Goal: Task Accomplishment & Management: Complete application form

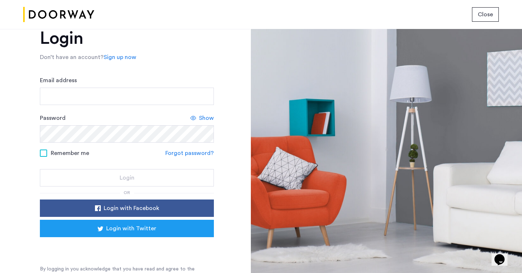
scroll to position [28, 0]
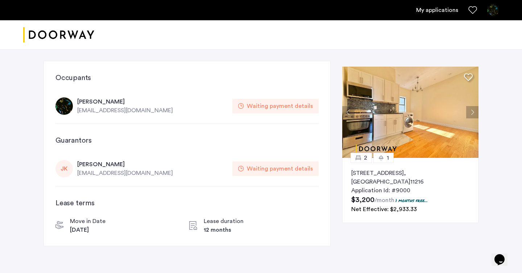
scroll to position [4, 0]
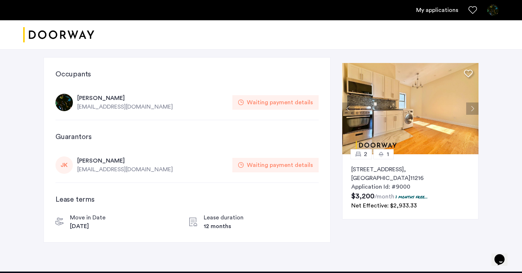
click at [286, 104] on div "Waiting payment details" at bounding box center [280, 102] width 66 height 9
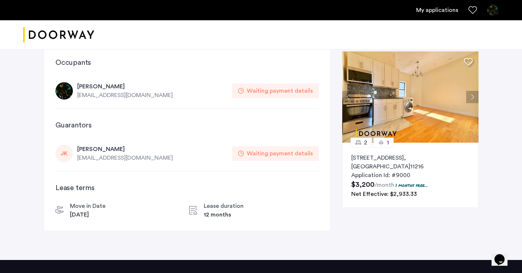
click at [89, 88] on div "[PERSON_NAME]" at bounding box center [152, 86] width 151 height 9
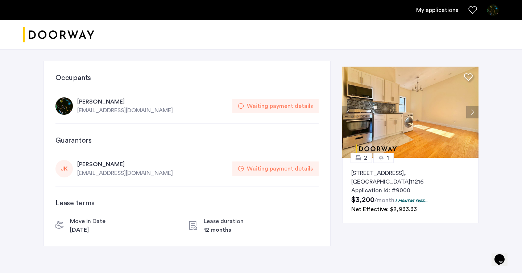
click at [291, 103] on div "Waiting payment details" at bounding box center [280, 106] width 66 height 9
click at [289, 106] on div "Waiting payment details" at bounding box center [280, 106] width 66 height 9
click at [99, 159] on div "[PERSON_NAME] [PERSON_NAME] [EMAIL_ADDRESS][DOMAIN_NAME] Waiting payment details" at bounding box center [186, 168] width 263 height 35
click at [213, 169] on div "[EMAIL_ADDRESS][DOMAIN_NAME]" at bounding box center [152, 173] width 151 height 9
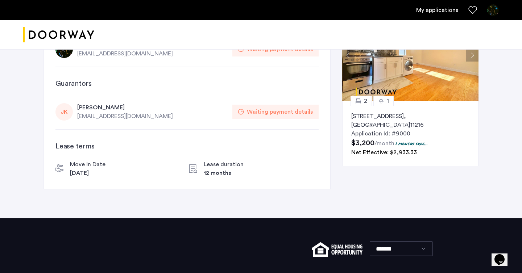
scroll to position [108, 0]
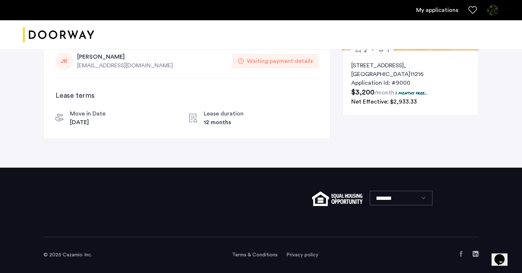
click at [439, 13] on link "My applications" at bounding box center [437, 10] width 42 height 9
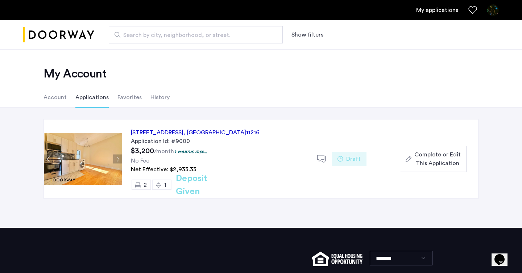
click at [439, 156] on span "Complete or Edit This Application" at bounding box center [437, 158] width 46 height 17
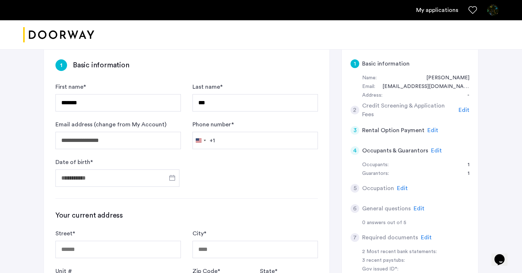
scroll to position [48, 0]
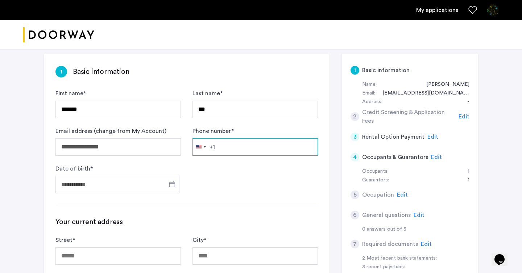
click at [244, 153] on input "Phone number *" at bounding box center [254, 146] width 125 height 17
type input "**********"
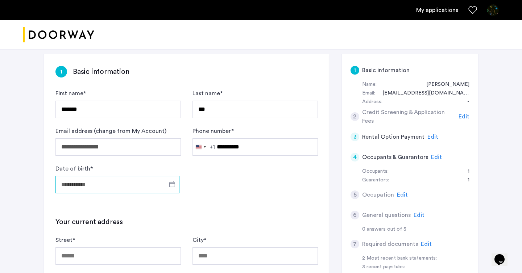
click at [134, 184] on input "Date of birth *" at bounding box center [117, 184] width 124 height 17
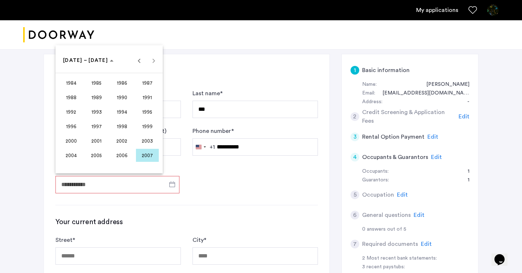
click at [92, 112] on span "1993" at bounding box center [96, 111] width 23 height 13
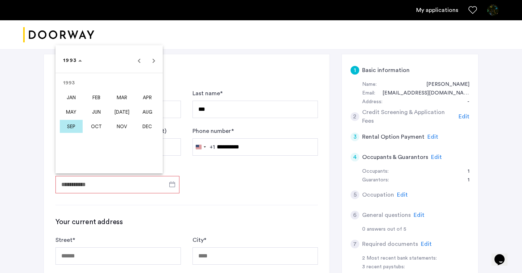
click at [147, 129] on span "DEC" at bounding box center [147, 126] width 23 height 13
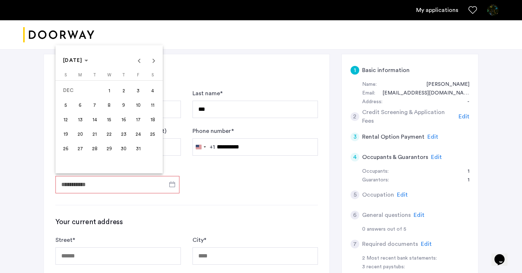
click at [136, 95] on span "3" at bounding box center [137, 90] width 13 height 13
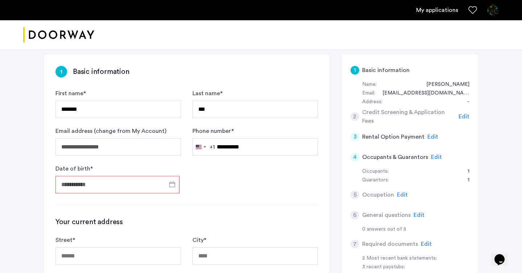
type input "**********"
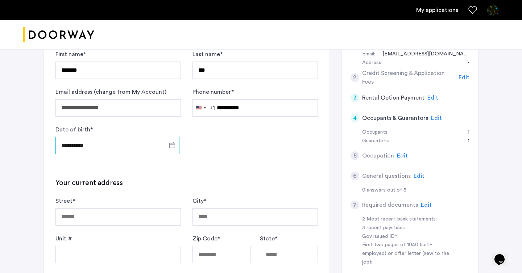
scroll to position [143, 0]
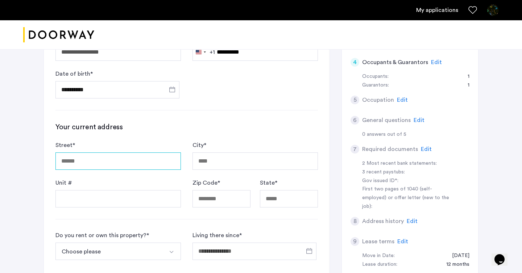
click at [151, 154] on input "Street *" at bounding box center [117, 160] width 125 height 17
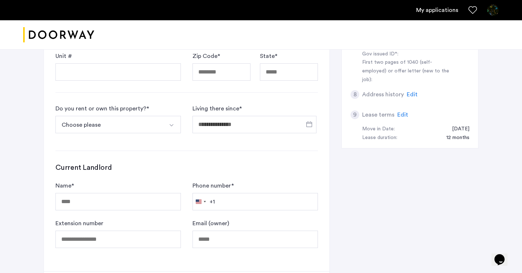
scroll to position [209, 0]
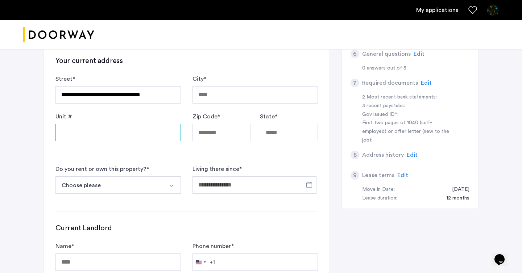
type input "**********"
type input "********"
type input "*****"
type input "**"
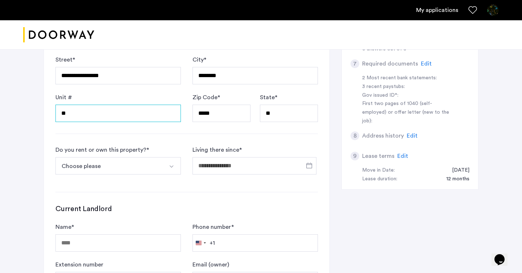
scroll to position [265, 0]
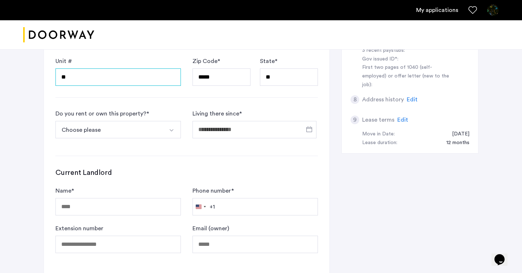
type input "**"
click at [161, 125] on button "Choose please" at bounding box center [109, 129] width 108 height 17
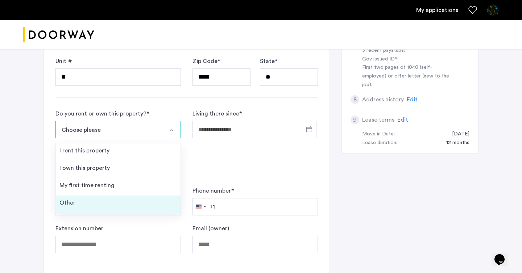
click at [138, 205] on li "Other" at bounding box center [118, 204] width 125 height 17
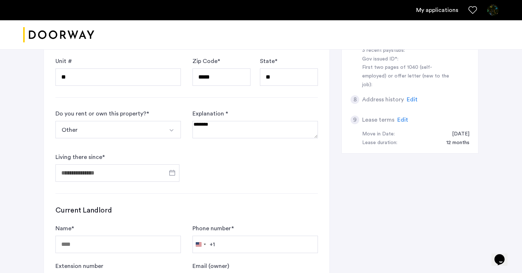
click at [214, 137] on textarea at bounding box center [254, 129] width 125 height 17
type textarea "**********"
click at [149, 175] on input "Living there since *" at bounding box center [117, 172] width 124 height 17
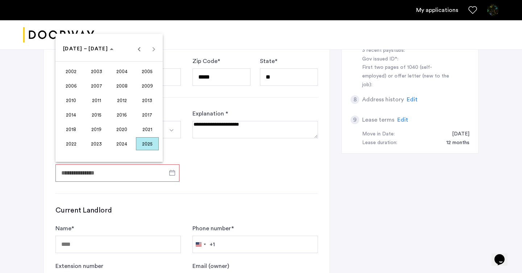
click at [152, 141] on span "2025" at bounding box center [147, 143] width 23 height 13
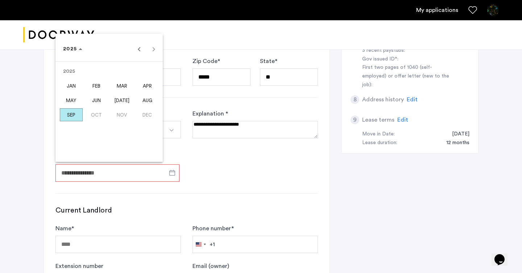
click at [77, 115] on span "SEP" at bounding box center [71, 114] width 23 height 13
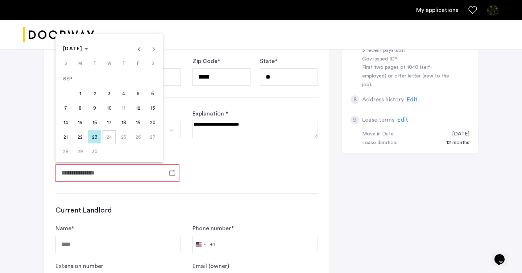
click at [92, 137] on span "23" at bounding box center [94, 136] width 13 height 13
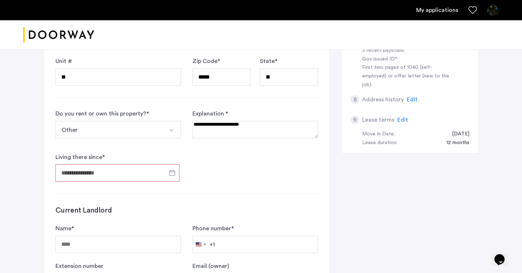
type input "**********"
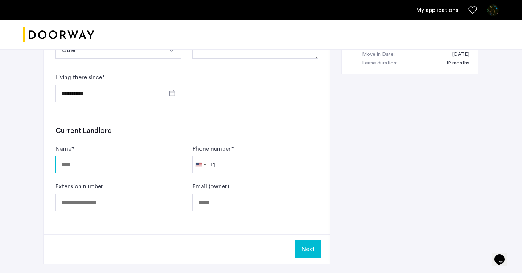
click at [94, 166] on input "Name *" at bounding box center [117, 164] width 125 height 17
type input "**********"
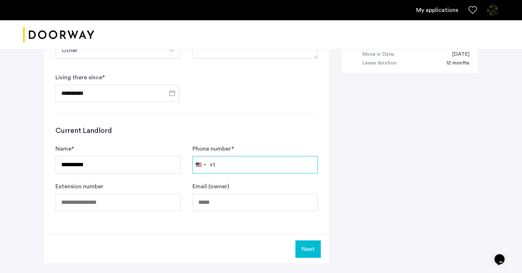
click at [232, 168] on input "Phone number *" at bounding box center [254, 164] width 125 height 17
type input "**********"
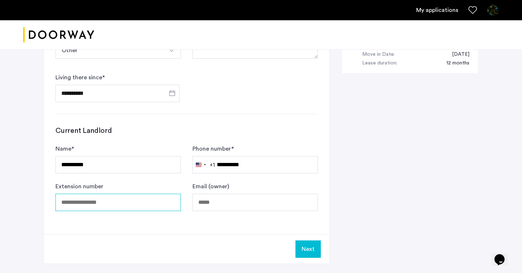
click at [166, 204] on input "Extension number" at bounding box center [117, 202] width 125 height 17
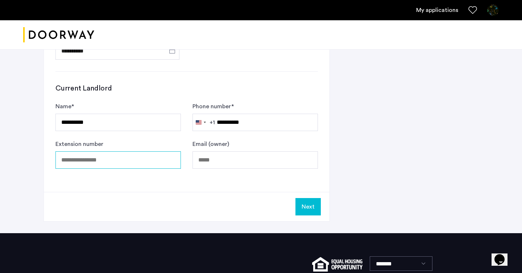
scroll to position [387, 0]
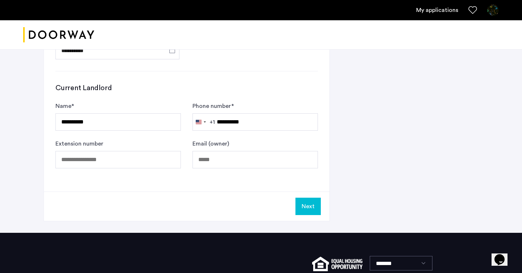
click at [308, 205] on button "Next" at bounding box center [307, 206] width 25 height 17
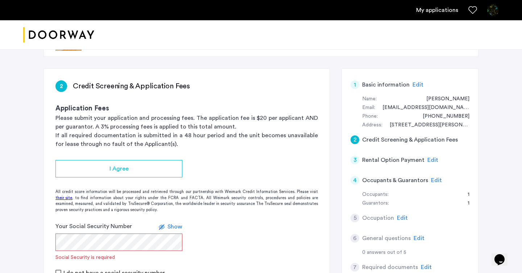
scroll to position [71, 0]
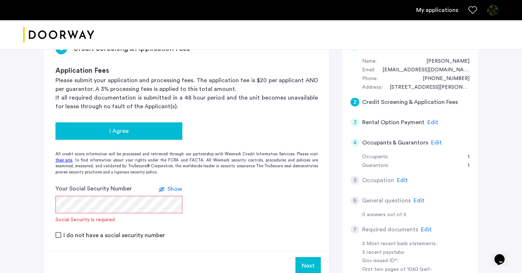
click at [170, 133] on div "I Agree" at bounding box center [118, 131] width 115 height 9
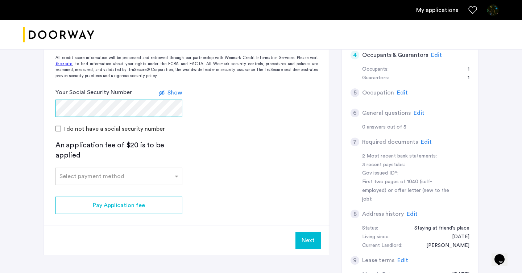
scroll to position [159, 0]
click at [96, 179] on div "Select payment method" at bounding box center [91, 176] width 65 height 9
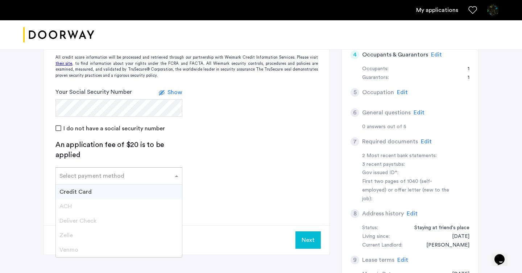
click at [97, 191] on div "Credit Card" at bounding box center [119, 192] width 126 height 14
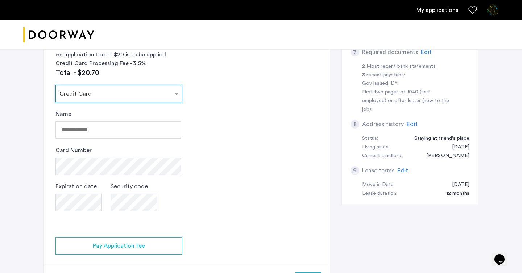
scroll to position [259, 0]
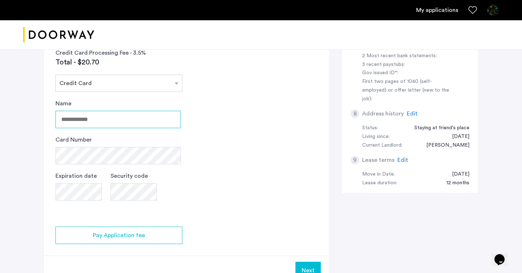
click at [126, 122] on input "Name" at bounding box center [117, 119] width 125 height 17
type input "**********"
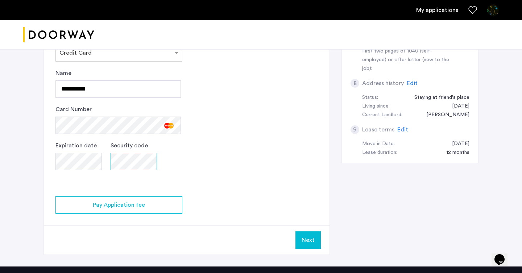
scroll to position [340, 0]
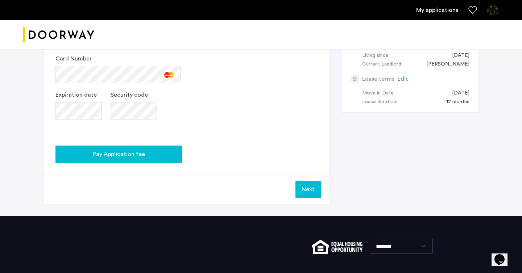
click at [170, 153] on div "Pay Application fee" at bounding box center [118, 154] width 115 height 9
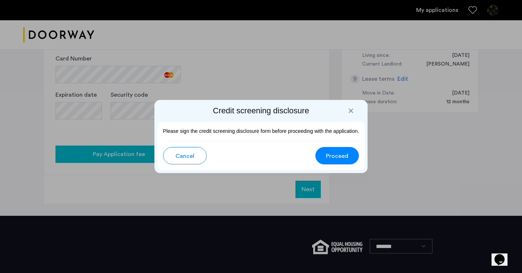
scroll to position [0, 0]
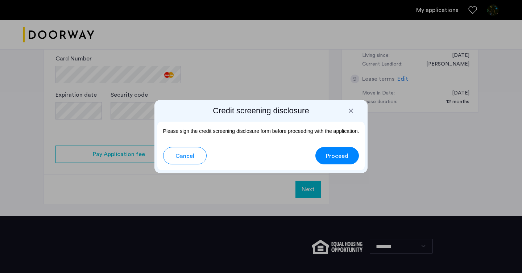
click at [333, 157] on span "Proceed" at bounding box center [337, 156] width 22 height 9
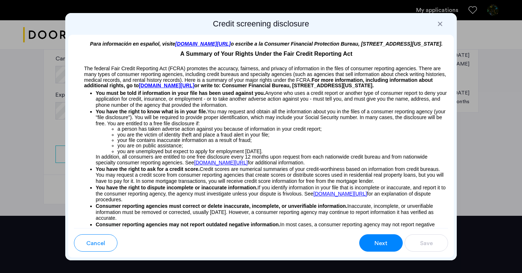
click at [385, 243] on span "Next" at bounding box center [380, 243] width 13 height 9
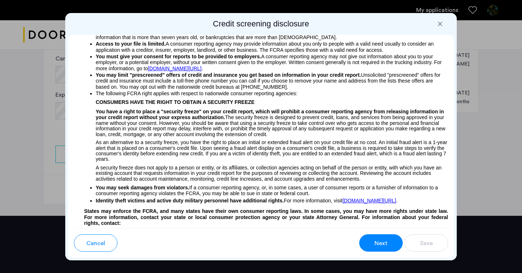
click at [385, 243] on span "Next" at bounding box center [380, 243] width 13 height 9
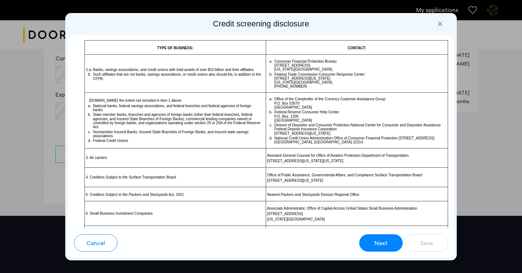
click at [385, 243] on span "Next" at bounding box center [380, 243] width 13 height 9
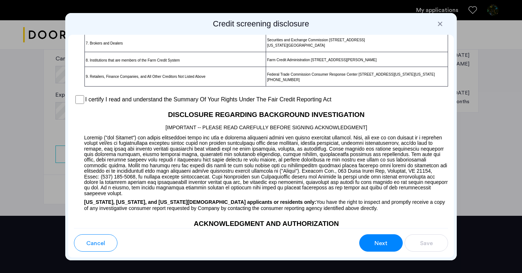
click at [385, 243] on span "Next" at bounding box center [380, 243] width 13 height 9
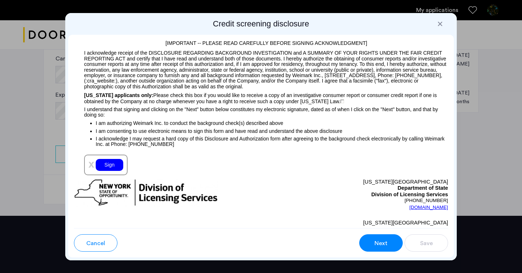
click at [114, 162] on div "Sign" at bounding box center [110, 165] width 28 height 12
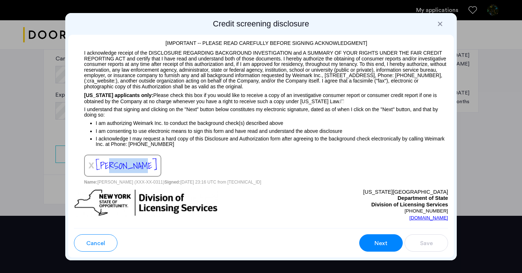
drag, startPoint x: 106, startPoint y: 168, endPoint x: 136, endPoint y: 177, distance: 30.7
click at [136, 177] on div "x [PERSON_NAME]" at bounding box center [122, 166] width 77 height 22
click at [277, 188] on div "Para información en español, visite [DOMAIN_NAME][URL] o escribe a la Consumer …" at bounding box center [260, 131] width 385 height 193
click at [103, 165] on span "[PERSON_NAME]" at bounding box center [126, 165] width 61 height 15
click at [93, 166] on span "x" at bounding box center [91, 165] width 6 height 12
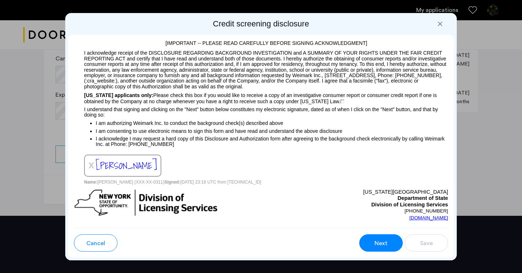
click at [92, 166] on span "x" at bounding box center [91, 165] width 6 height 12
drag, startPoint x: 92, startPoint y: 166, endPoint x: 158, endPoint y: 171, distance: 66.1
click at [158, 171] on div "Para información en español, visite [DOMAIN_NAME][URL] o escribe a la Consumer …" at bounding box center [260, 131] width 385 height 193
click at [394, 248] on button "Next" at bounding box center [380, 242] width 43 height 17
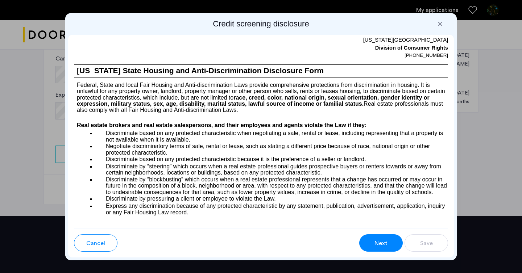
click at [394, 247] on button "Next" at bounding box center [380, 242] width 43 height 17
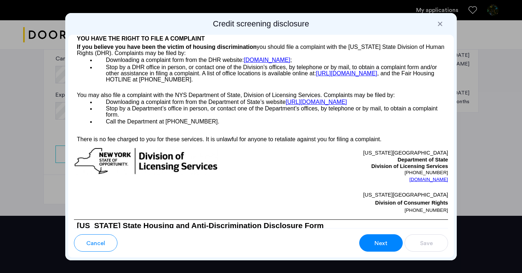
click at [394, 247] on button "Next" at bounding box center [380, 242] width 43 height 17
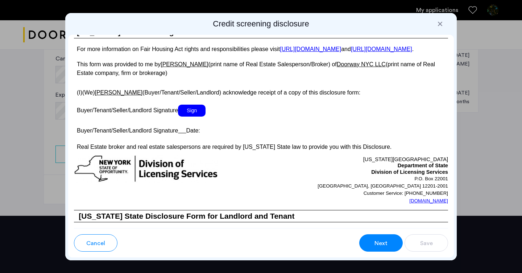
click at [394, 247] on button "Next" at bounding box center [380, 242] width 43 height 17
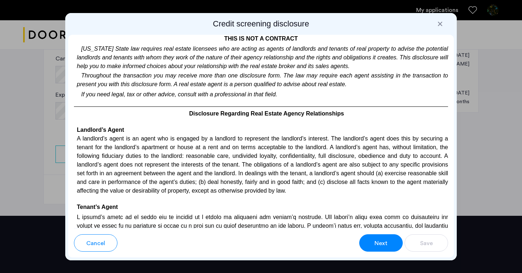
click at [394, 247] on button "Next" at bounding box center [380, 242] width 43 height 17
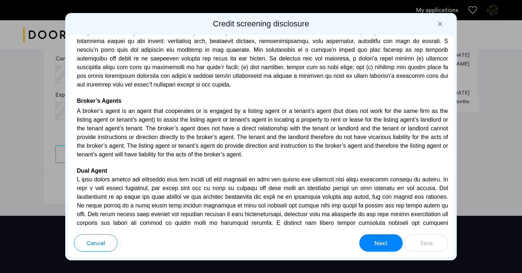
click at [394, 247] on button "Next" at bounding box center [380, 242] width 43 height 17
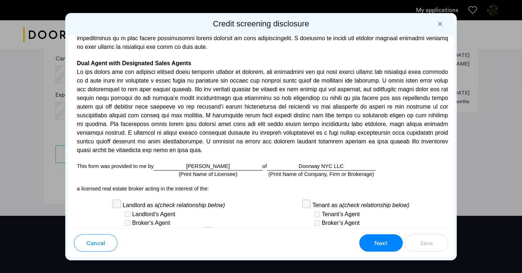
click at [394, 247] on button "Next" at bounding box center [380, 242] width 43 height 17
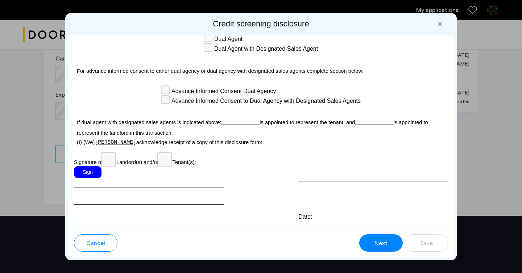
click at [394, 247] on button "Next" at bounding box center [380, 242] width 43 height 17
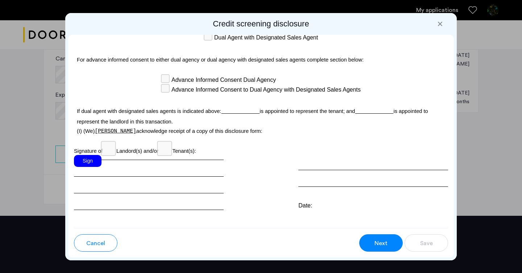
click at [394, 247] on button "Next" at bounding box center [380, 242] width 43 height 17
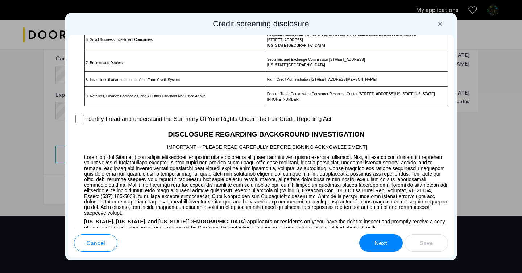
scroll to position [556, 0]
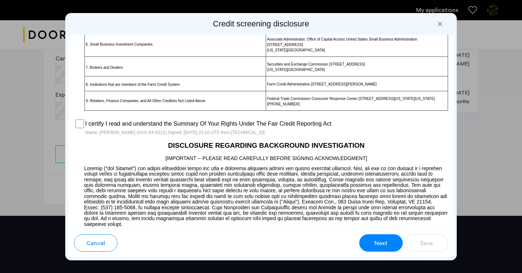
click at [385, 242] on span "Next" at bounding box center [380, 243] width 13 height 9
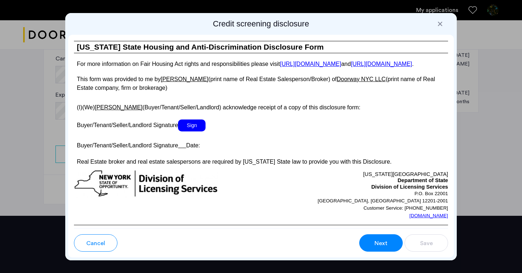
scroll to position [1347, 0]
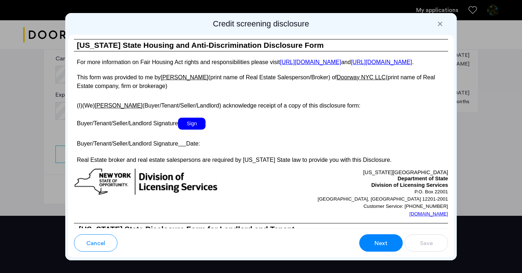
click at [200, 130] on span "Sign" at bounding box center [192, 124] width 28 height 12
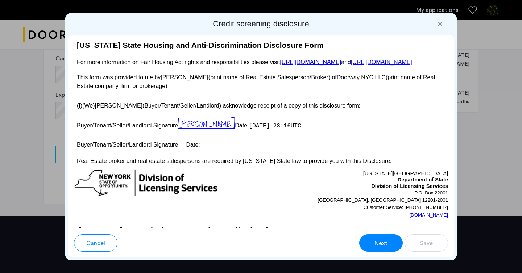
click at [184, 148] on u at bounding box center [182, 145] width 8 height 6
click at [224, 149] on p "Buyer/Tenant/Seller/Landlord Signature Date:" at bounding box center [261, 143] width 374 height 11
click at [381, 244] on span "Next" at bounding box center [380, 243] width 13 height 9
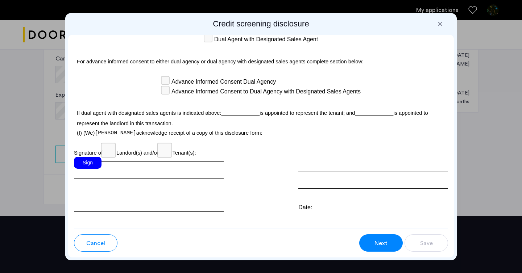
scroll to position [2146, 0]
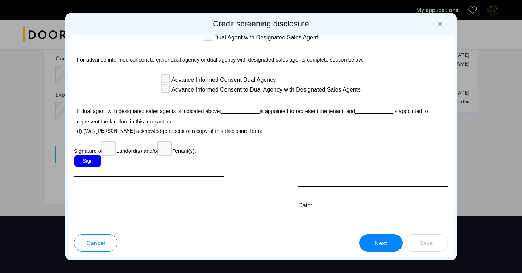
click at [94, 155] on div "Sign" at bounding box center [88, 161] width 28 height 12
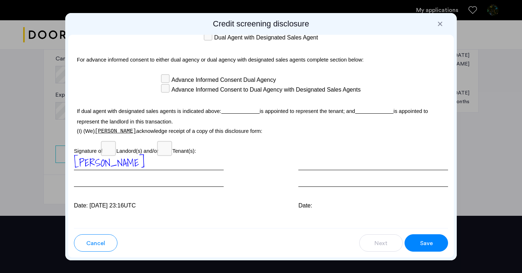
click at [419, 241] on button "Save" at bounding box center [425, 242] width 43 height 17
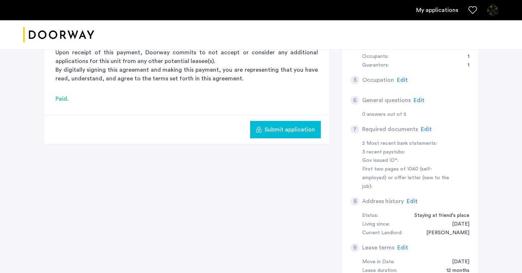
scroll to position [173, 0]
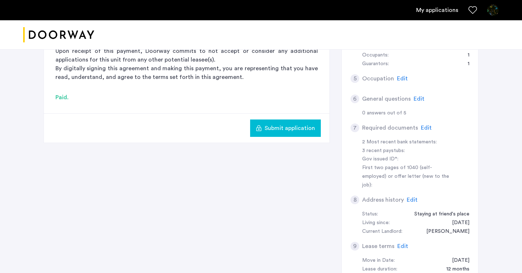
click at [426, 128] on span "Edit" at bounding box center [426, 128] width 11 height 6
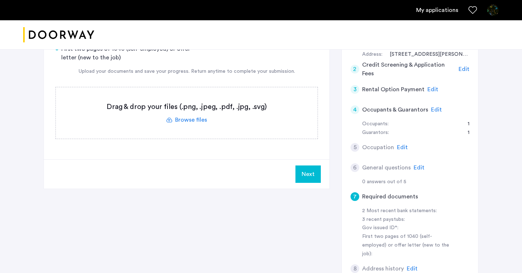
scroll to position [119, 0]
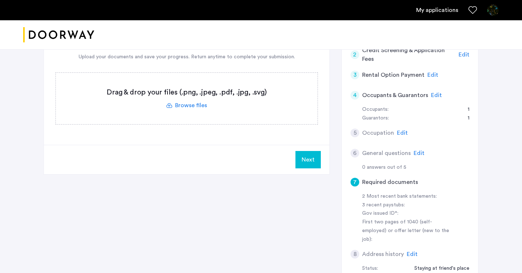
click at [401, 135] on span "Edit" at bounding box center [402, 133] width 11 height 6
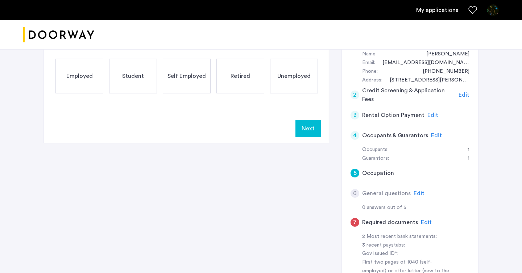
scroll to position [0, 0]
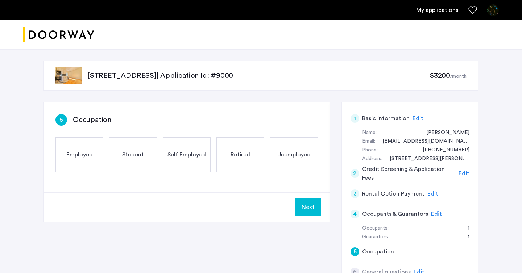
click at [191, 161] on div "Self Employed" at bounding box center [187, 154] width 48 height 35
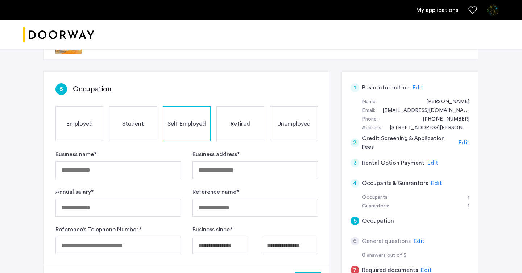
scroll to position [104, 0]
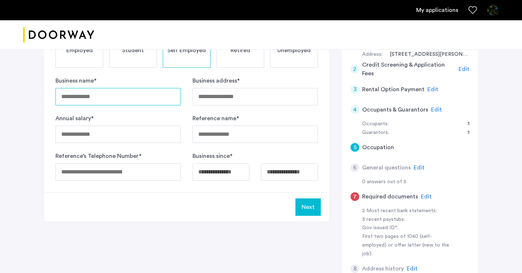
click at [147, 100] on input "Business name *" at bounding box center [117, 96] width 125 height 17
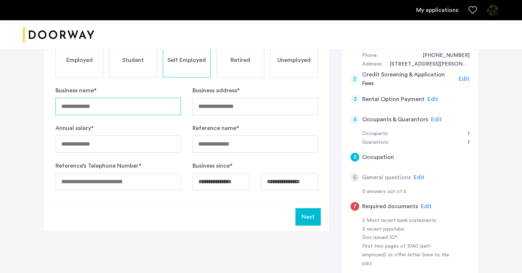
scroll to position [79, 0]
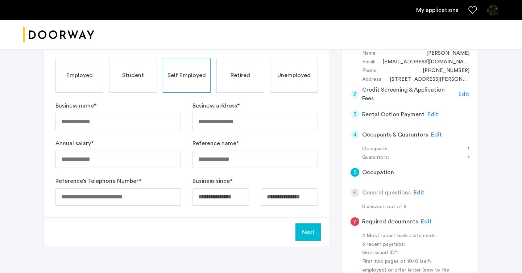
click at [290, 71] on div "Unemployed" at bounding box center [294, 75] width 48 height 35
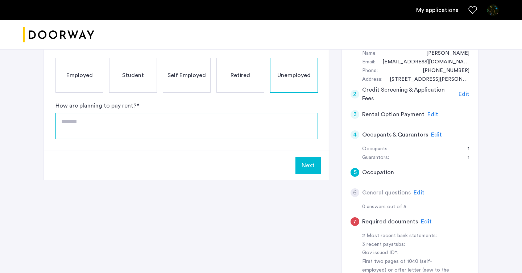
click at [171, 130] on textarea at bounding box center [186, 126] width 262 height 26
type textarea "*"
type textarea "********"
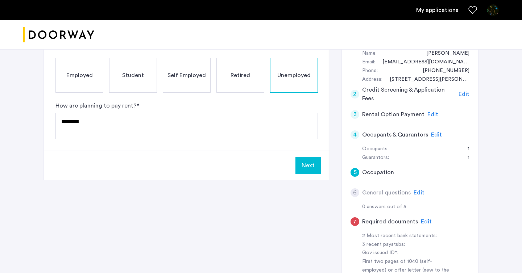
click at [93, 85] on div "Employed" at bounding box center [79, 75] width 48 height 35
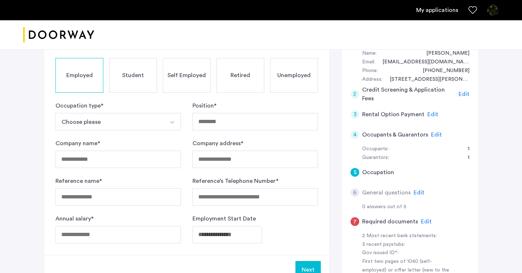
click at [294, 72] on span "Unemployed" at bounding box center [293, 75] width 33 height 9
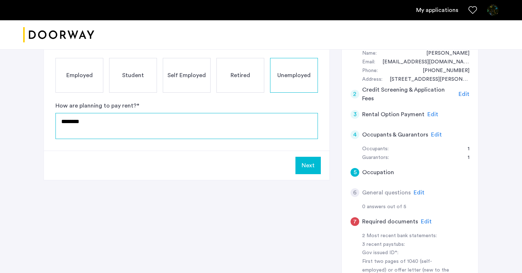
click at [203, 122] on textarea "********" at bounding box center [186, 126] width 262 height 26
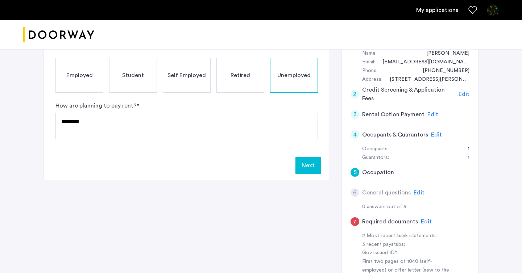
click at [98, 69] on div "Employed" at bounding box center [79, 75] width 48 height 35
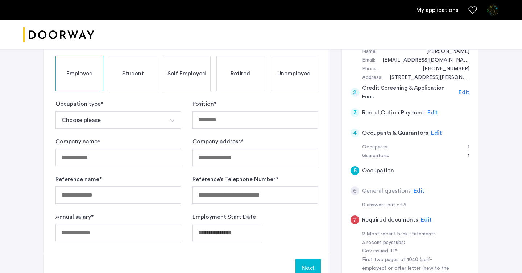
scroll to position [73, 0]
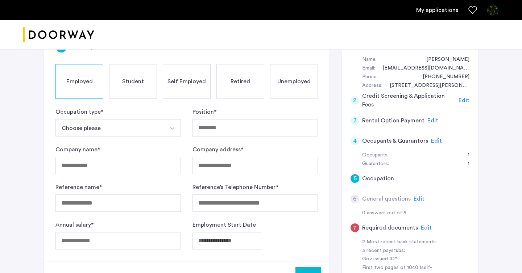
click at [134, 129] on button "Choose please" at bounding box center [109, 127] width 108 height 17
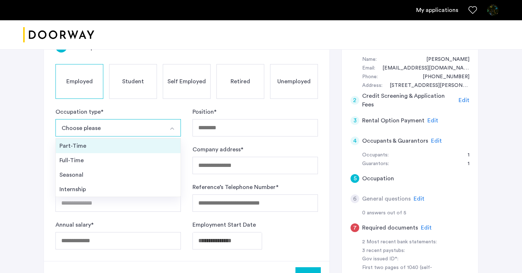
click at [134, 147] on div "Part-Time" at bounding box center [117, 146] width 117 height 9
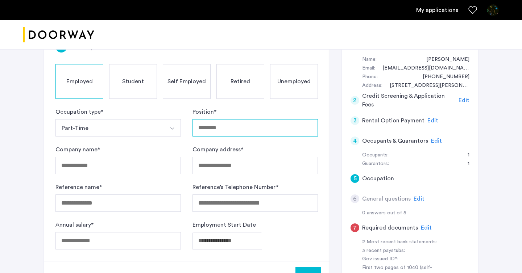
click at [212, 132] on input "Position *" at bounding box center [254, 127] width 125 height 17
click at [212, 129] on input "Position *" at bounding box center [254, 127] width 125 height 17
type input "*******"
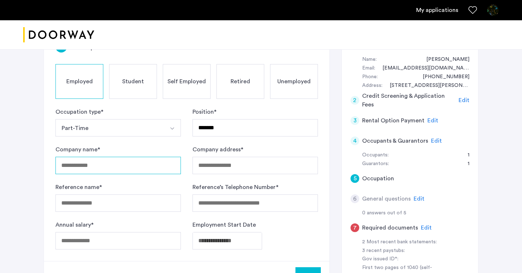
click at [159, 163] on input "Company name *" at bounding box center [117, 165] width 125 height 17
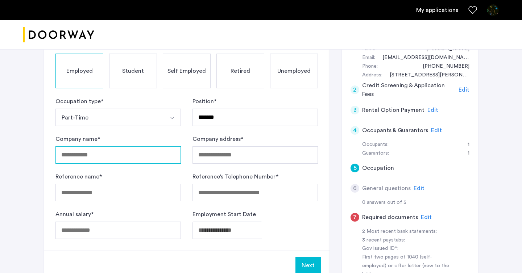
scroll to position [86, 0]
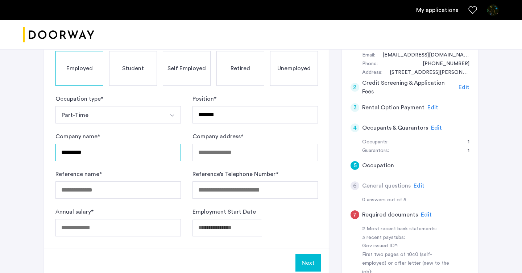
type input "*********"
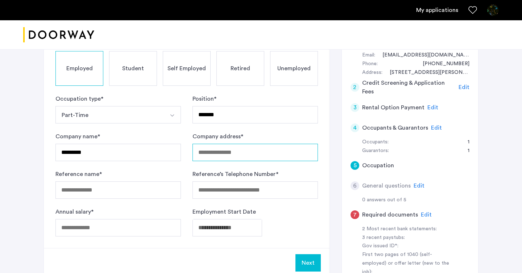
click at [280, 151] on input "Company address *" at bounding box center [254, 152] width 125 height 17
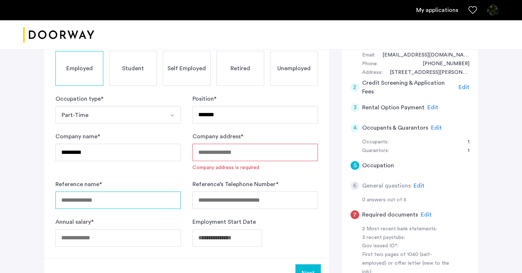
click at [152, 190] on div "Reference name *" at bounding box center [117, 194] width 125 height 29
click at [152, 198] on input "Reference name *" at bounding box center [117, 200] width 125 height 17
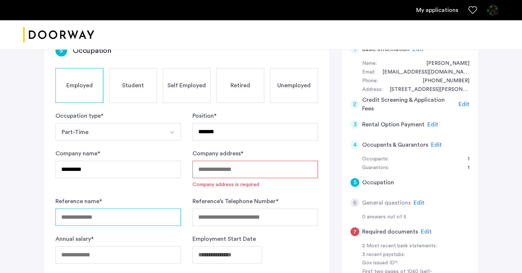
scroll to position [60, 0]
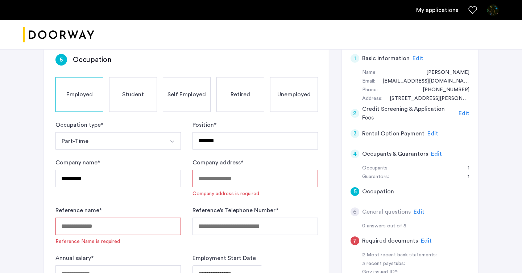
click at [214, 185] on input "Company address *" at bounding box center [254, 178] width 125 height 17
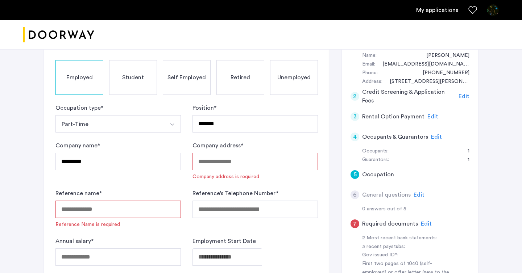
click at [101, 207] on input "Reference name *" at bounding box center [117, 209] width 125 height 17
paste input "**********"
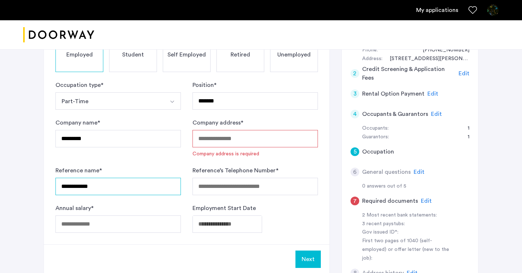
scroll to position [124, 0]
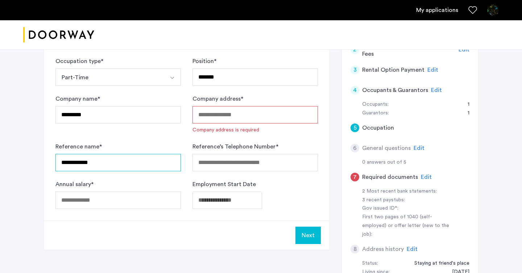
type input "**********"
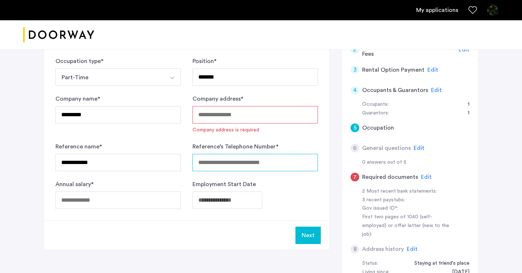
click at [219, 158] on input "Reference’s Telephone Number *" at bounding box center [254, 162] width 125 height 17
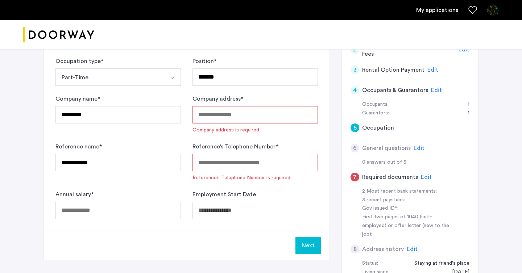
click at [259, 163] on input "Reference’s Telephone Number *" at bounding box center [254, 162] width 125 height 17
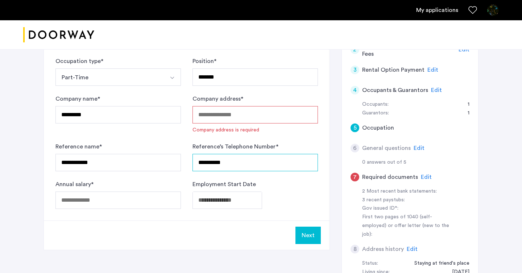
type input "**********"
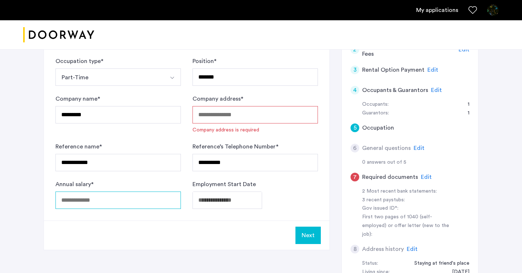
click at [160, 201] on input "Annual salary *" at bounding box center [117, 200] width 125 height 17
click at [246, 149] on body "**********" at bounding box center [261, 12] width 522 height 273
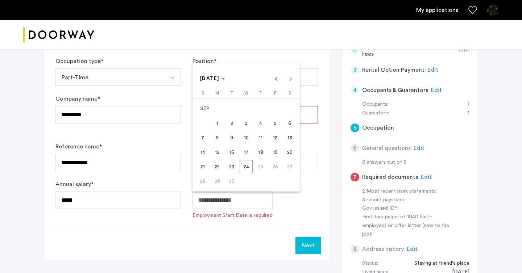
click at [125, 201] on div at bounding box center [261, 136] width 522 height 273
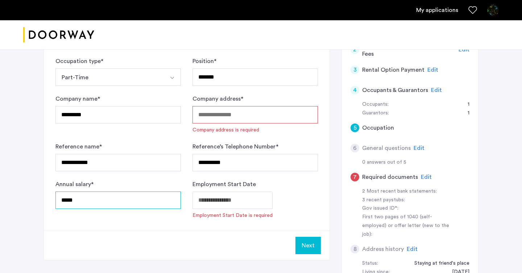
click at [125, 201] on input "*****" at bounding box center [117, 200] width 125 height 17
type input "*****"
click at [183, 183] on form "**********" at bounding box center [186, 138] width 262 height 162
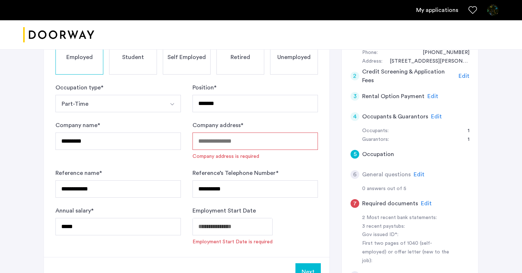
scroll to position [91, 0]
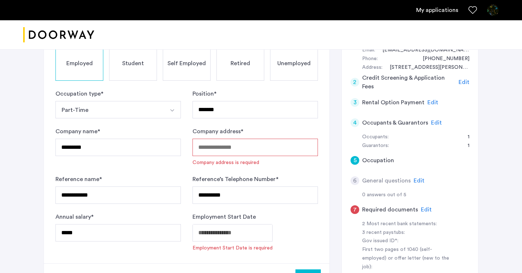
click at [133, 119] on form "**********" at bounding box center [186, 170] width 262 height 162
click at [135, 116] on button "Part-Time" at bounding box center [109, 109] width 108 height 17
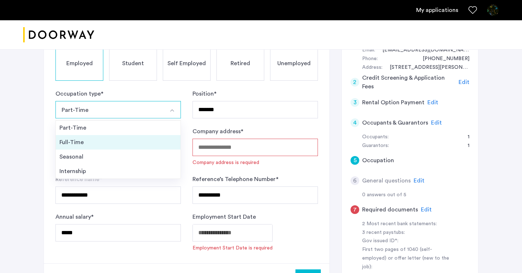
click at [123, 144] on div "Full-Time" at bounding box center [117, 142] width 117 height 9
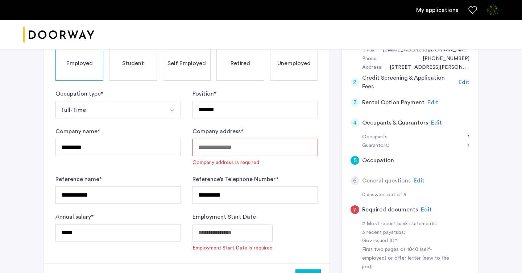
click at [146, 179] on div "**********" at bounding box center [117, 189] width 125 height 29
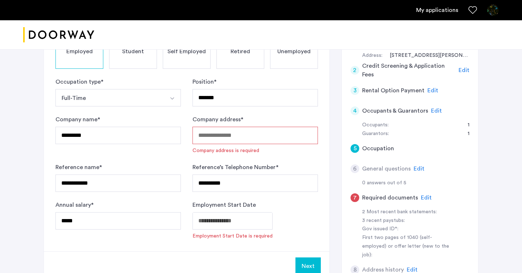
scroll to position [104, 0]
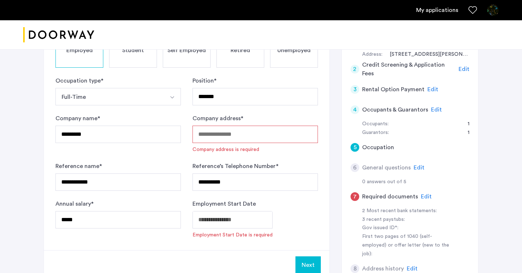
click at [224, 128] on input "Company address *" at bounding box center [254, 134] width 125 height 17
click at [266, 135] on input "Company address *" at bounding box center [254, 134] width 125 height 17
paste input "**********"
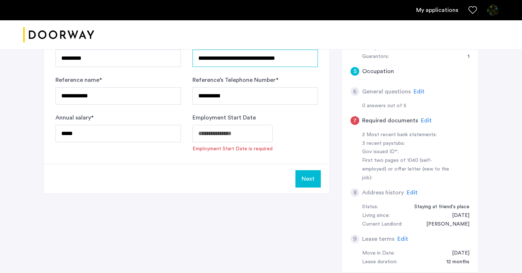
scroll to position [205, 0]
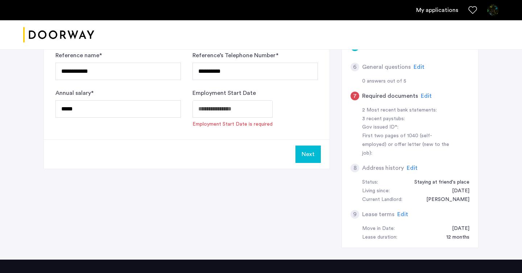
type input "**********"
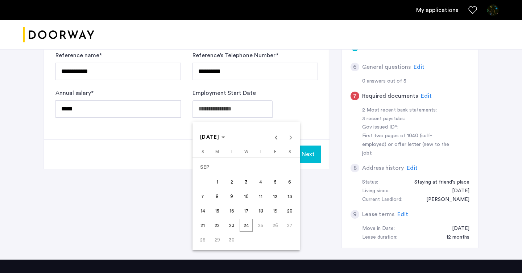
click at [289, 136] on div "[DATE] [DATE]" at bounding box center [246, 137] width 104 height 14
click at [291, 139] on div "[DATE] [DATE]" at bounding box center [246, 137] width 104 height 14
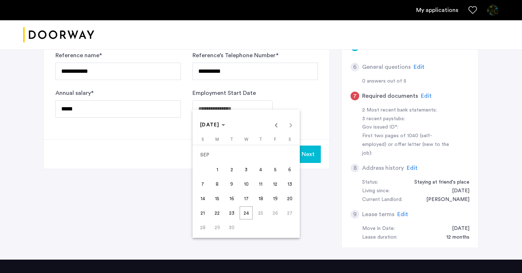
scroll to position [219, 0]
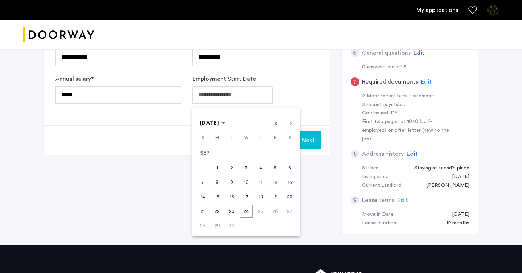
click at [287, 128] on div "[DATE] [DATE]" at bounding box center [246, 123] width 104 height 14
click at [289, 125] on div "[DATE] [DATE]" at bounding box center [246, 123] width 104 height 14
click at [225, 124] on span "[DATE]" at bounding box center [212, 123] width 25 height 6
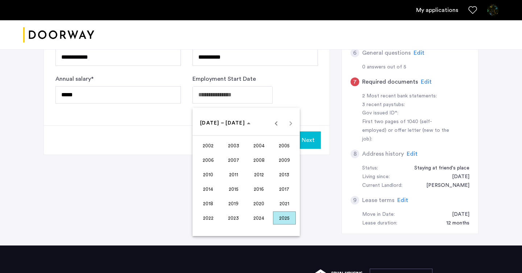
click at [285, 222] on span "2025" at bounding box center [284, 218] width 23 height 13
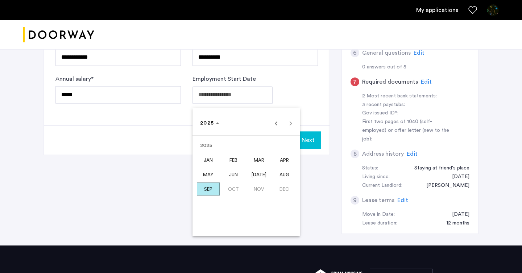
click at [211, 188] on span "SEP" at bounding box center [208, 189] width 23 height 13
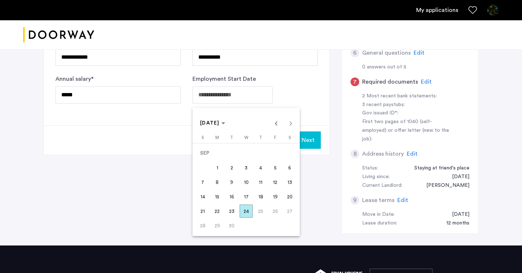
click at [244, 212] on span "24" at bounding box center [245, 211] width 13 height 13
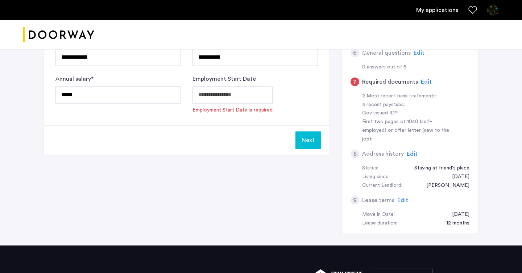
type input "**********"
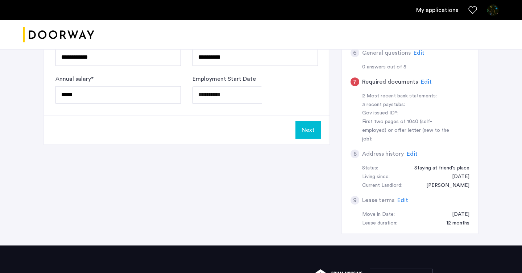
click at [305, 133] on button "Next" at bounding box center [307, 129] width 25 height 17
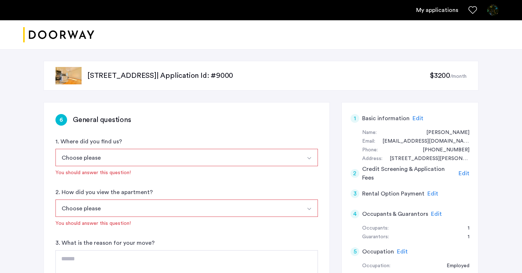
scroll to position [17, 0]
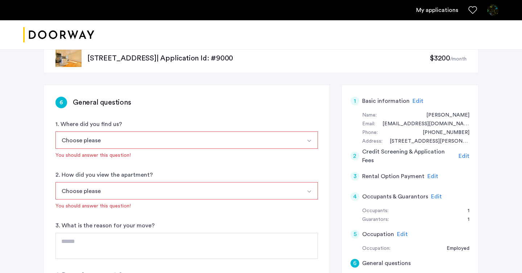
click at [305, 133] on button "Select option" at bounding box center [308, 139] width 17 height 17
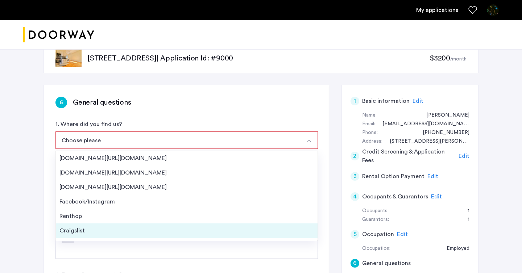
click at [261, 231] on div "Craigslist" at bounding box center [186, 230] width 254 height 9
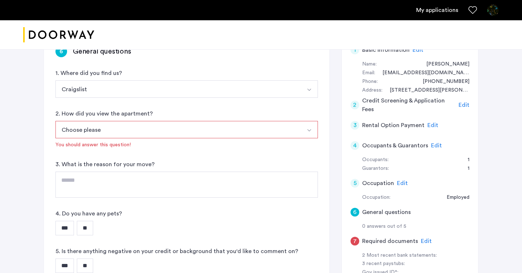
scroll to position [85, 0]
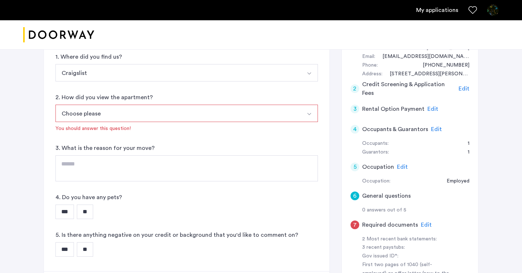
click at [279, 114] on button "Choose please" at bounding box center [177, 113] width 245 height 17
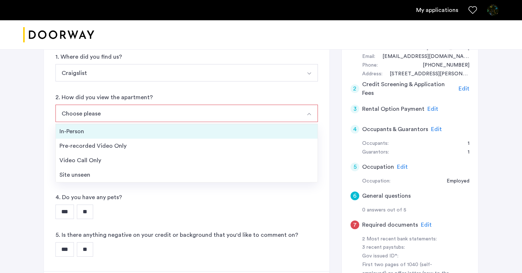
click at [276, 126] on li "In-Person" at bounding box center [187, 131] width 262 height 14
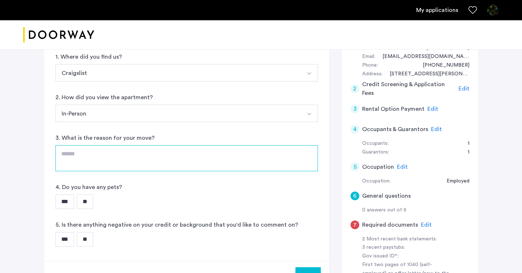
click at [257, 161] on textarea at bounding box center [186, 158] width 262 height 26
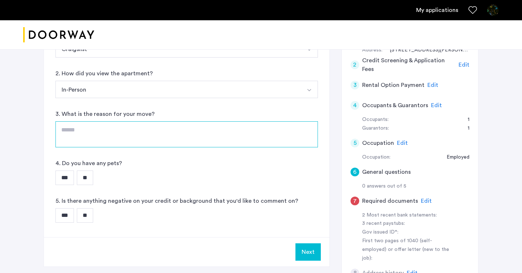
scroll to position [110, 0]
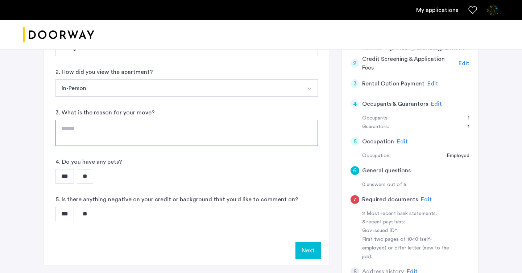
type textarea "*"
type textarea "**********"
click at [185, 180] on div "*** **" at bounding box center [186, 176] width 262 height 14
click at [93, 174] on input "**" at bounding box center [85, 176] width 16 height 14
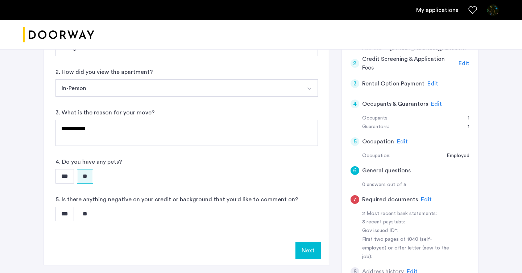
scroll to position [120, 0]
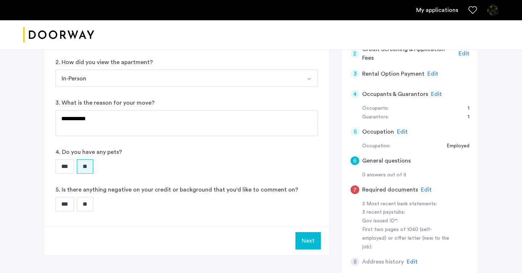
click at [93, 207] on input "**" at bounding box center [85, 204] width 16 height 14
click at [315, 243] on button "Next" at bounding box center [307, 240] width 25 height 17
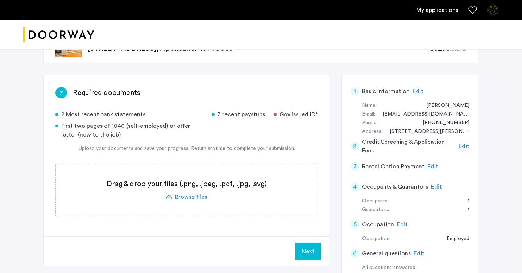
scroll to position [74, 0]
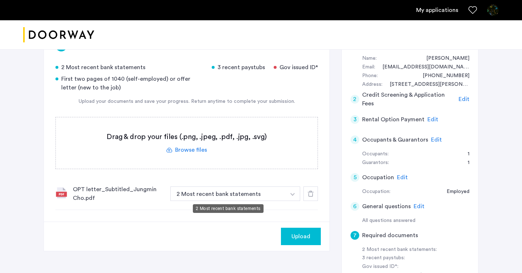
click at [247, 192] on button "2 Most recent bank statements" at bounding box center [227, 194] width 115 height 14
click at [254, 193] on button "2 Most recent bank statements" at bounding box center [227, 194] width 115 height 14
click at [296, 190] on button "button" at bounding box center [292, 194] width 15 height 14
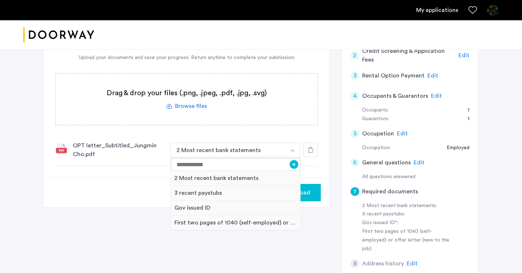
scroll to position [120, 0]
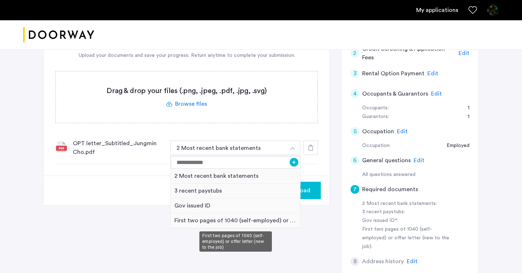
click at [242, 223] on div "First two pages of 1040 (self-employed) or offer letter (new to the job)" at bounding box center [235, 220] width 129 height 15
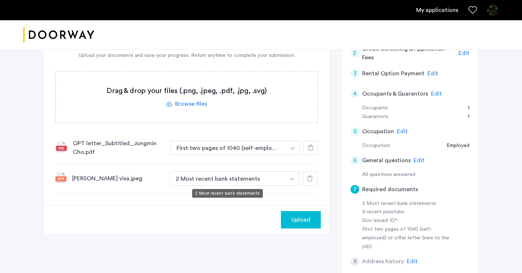
click at [269, 177] on button "2 Most recent bank statements" at bounding box center [227, 178] width 115 height 14
click at [312, 179] on icon at bounding box center [310, 179] width 6 height 6
click at [281, 173] on button "2 Most recent bank statements" at bounding box center [227, 178] width 115 height 14
click at [281, 180] on button "2 Most recent bank statements" at bounding box center [227, 178] width 115 height 14
click at [289, 182] on button "button" at bounding box center [291, 178] width 15 height 14
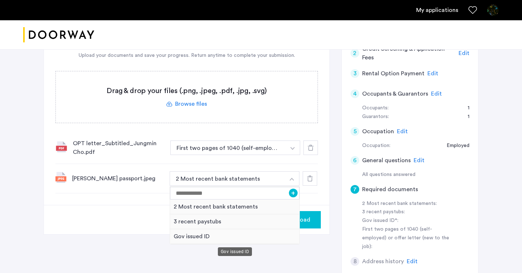
click at [230, 238] on div "Gov issued ID" at bounding box center [234, 236] width 129 height 15
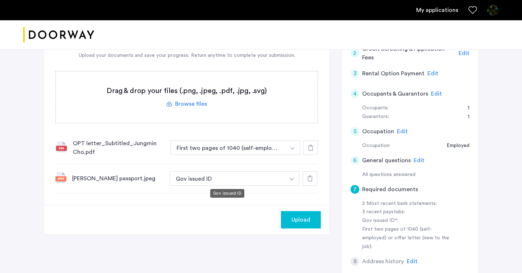
click at [250, 179] on button "Gov issued ID" at bounding box center [227, 178] width 115 height 14
click at [279, 184] on button "Gov issued ID" at bounding box center [227, 178] width 115 height 14
click at [292, 179] on img "button" at bounding box center [291, 179] width 4 height 3
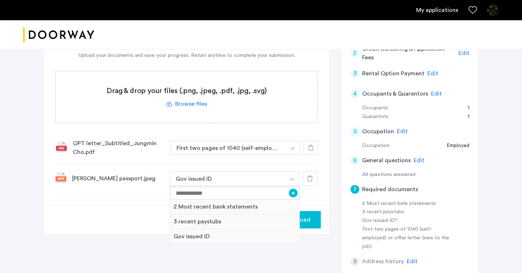
click at [292, 180] on img "button" at bounding box center [291, 179] width 4 height 3
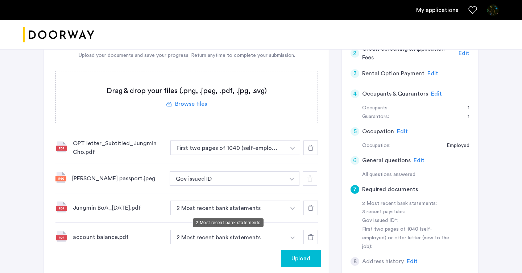
click at [219, 201] on button "2 Most recent bank statements" at bounding box center [227, 208] width 115 height 14
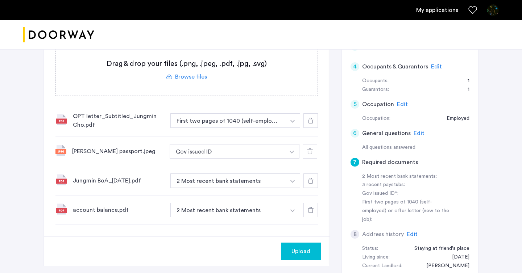
scroll to position [159, 0]
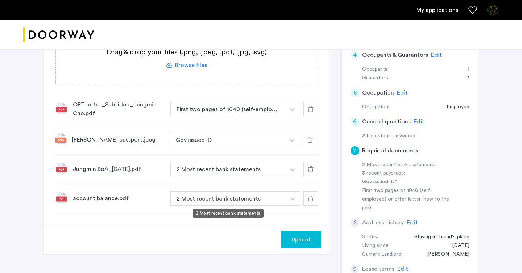
click at [229, 205] on button "2 Most recent bank statements" at bounding box center [227, 198] width 115 height 14
click at [239, 198] on button "2 Most recent bank statements" at bounding box center [227, 198] width 115 height 14
click at [293, 197] on button "button" at bounding box center [292, 198] width 15 height 14
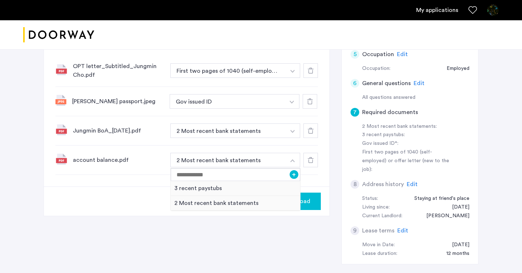
scroll to position [201, 0]
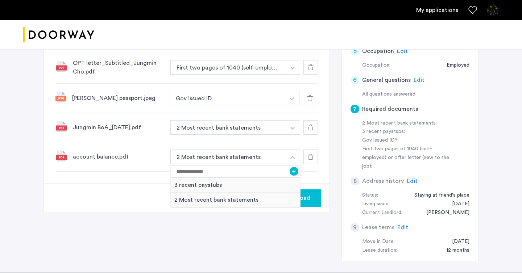
click at [223, 220] on div "7 Required documents 2 Most recent bank statements 3 recent paystubs Gov issued…" at bounding box center [260, 86] width 435 height 371
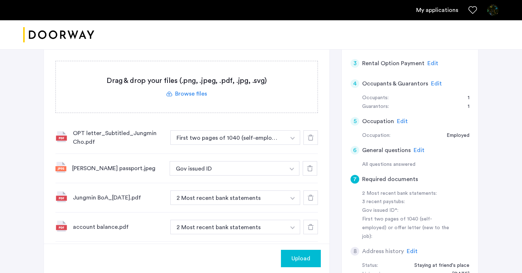
scroll to position [154, 0]
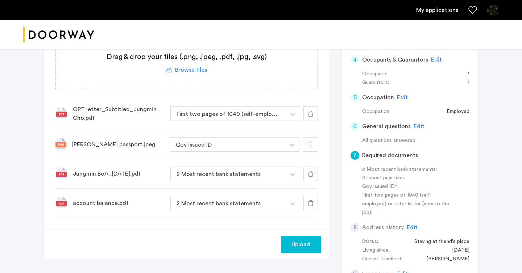
click at [296, 198] on button "button" at bounding box center [292, 203] width 15 height 14
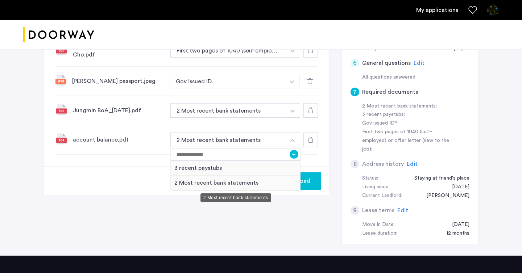
scroll to position [218, 0]
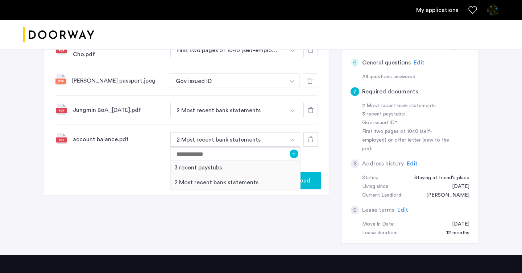
click at [309, 159] on div "7 Required documents 2 Most recent bank statements 3 recent paystubs Gov issued…" at bounding box center [186, 24] width 285 height 281
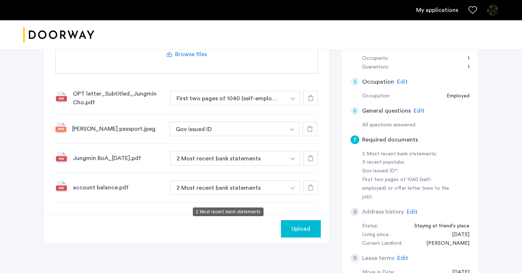
scroll to position [160, 0]
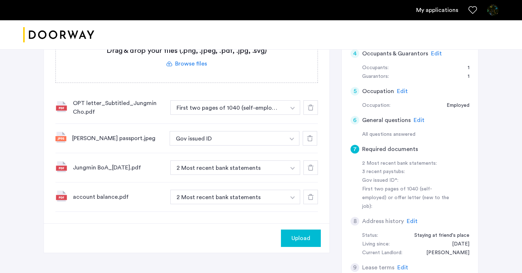
click at [298, 240] on span "Upload" at bounding box center [300, 238] width 19 height 9
click at [308, 238] on button "Next" at bounding box center [307, 238] width 25 height 17
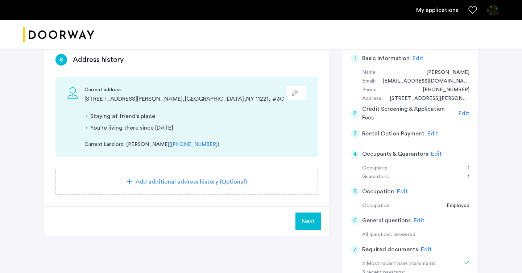
scroll to position [79, 0]
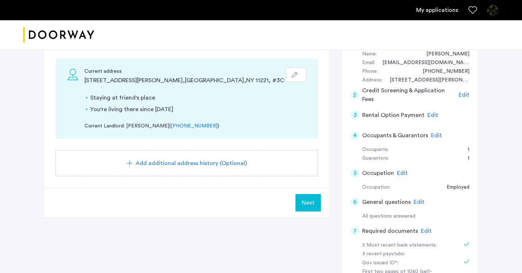
click at [308, 204] on span "Next" at bounding box center [307, 202] width 13 height 9
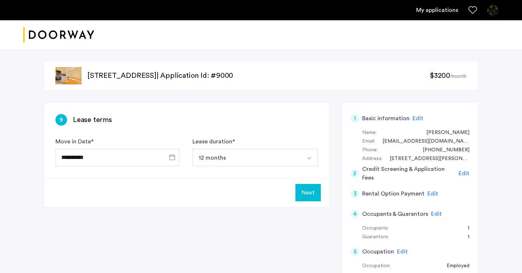
click at [300, 162] on button "Select option" at bounding box center [308, 157] width 17 height 17
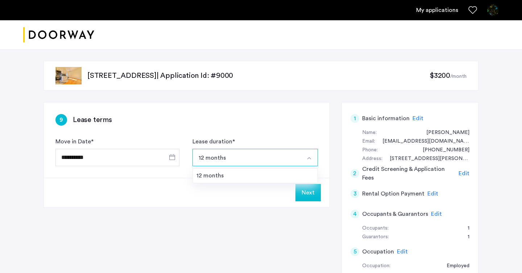
click at [307, 187] on button "Next" at bounding box center [307, 192] width 25 height 17
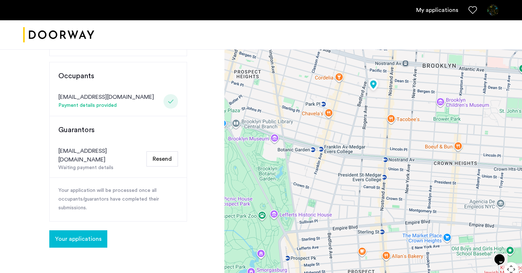
scroll to position [144, 0]
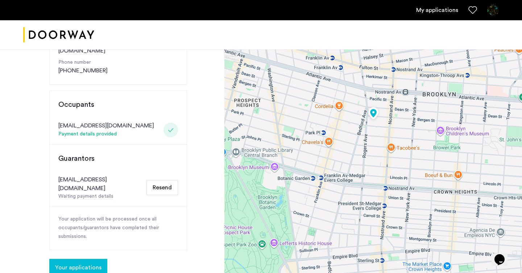
click at [206, 132] on div "Congratulations Thank you for submitting your application. A representative wil…" at bounding box center [112, 122] width 224 height 435
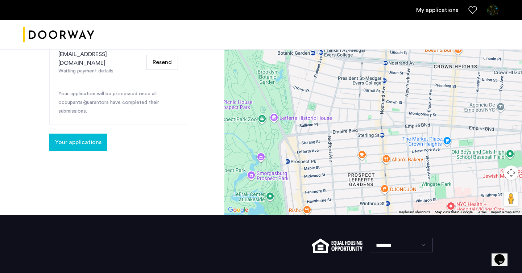
click at [99, 138] on span "Your applications" at bounding box center [78, 142] width 46 height 9
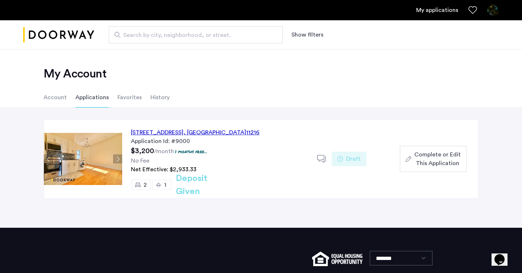
scroll to position [3, 0]
